Goal: Information Seeking & Learning: Learn about a topic

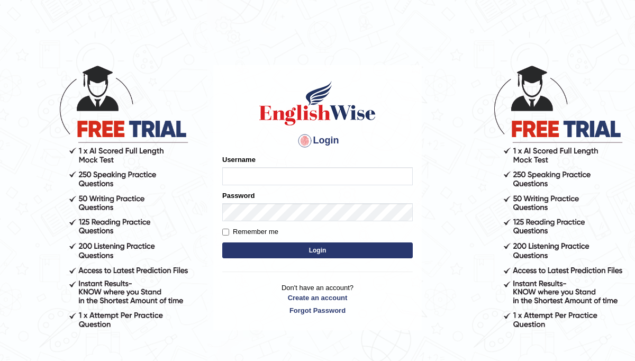
type input "Tishu"
click at [333, 254] on button "Login" at bounding box center [317, 251] width 191 height 16
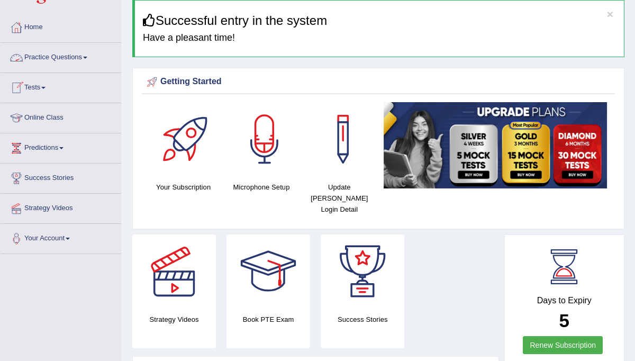
scroll to position [32, 0]
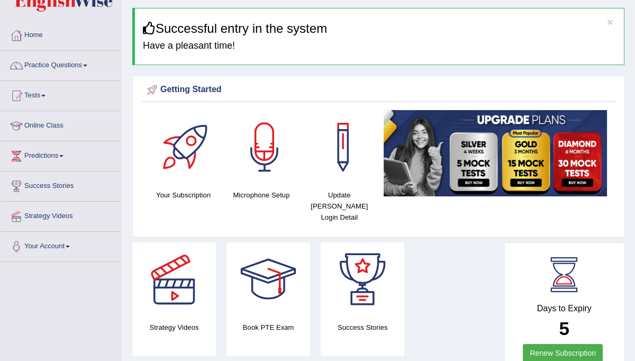
click at [75, 61] on link "Practice Questions" at bounding box center [61, 64] width 121 height 26
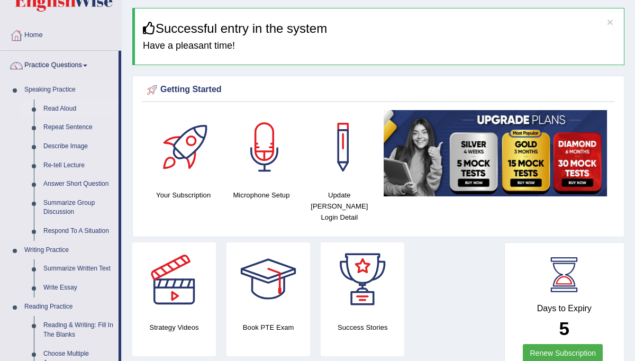
click at [69, 111] on link "Read Aloud" at bounding box center [79, 109] width 80 height 19
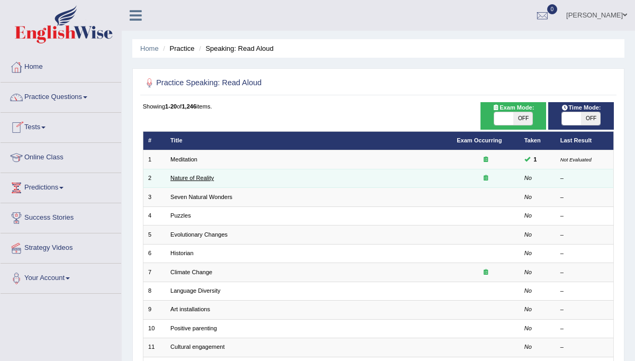
click at [193, 177] on link "Nature of Reality" at bounding box center [192, 178] width 43 height 6
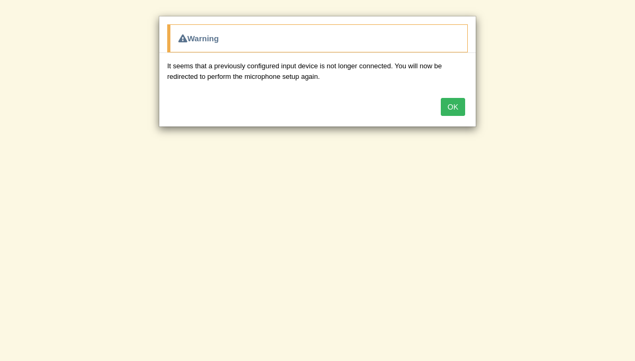
click at [448, 108] on button "OK" at bounding box center [453, 107] width 24 height 18
